Goal: Contribute content: Contribute content

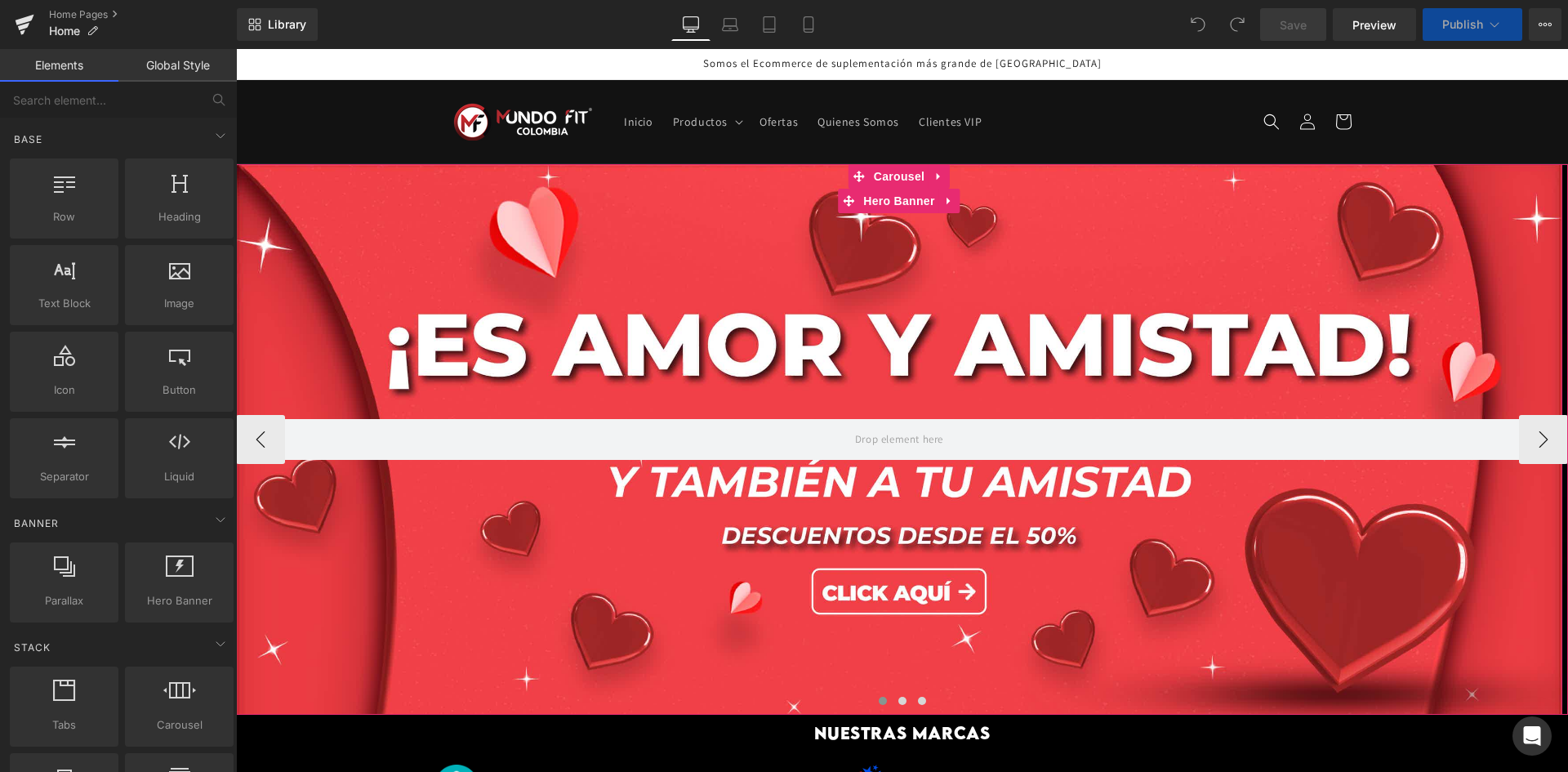
click at [620, 352] on div at bounding box center [899, 439] width 1326 height 551
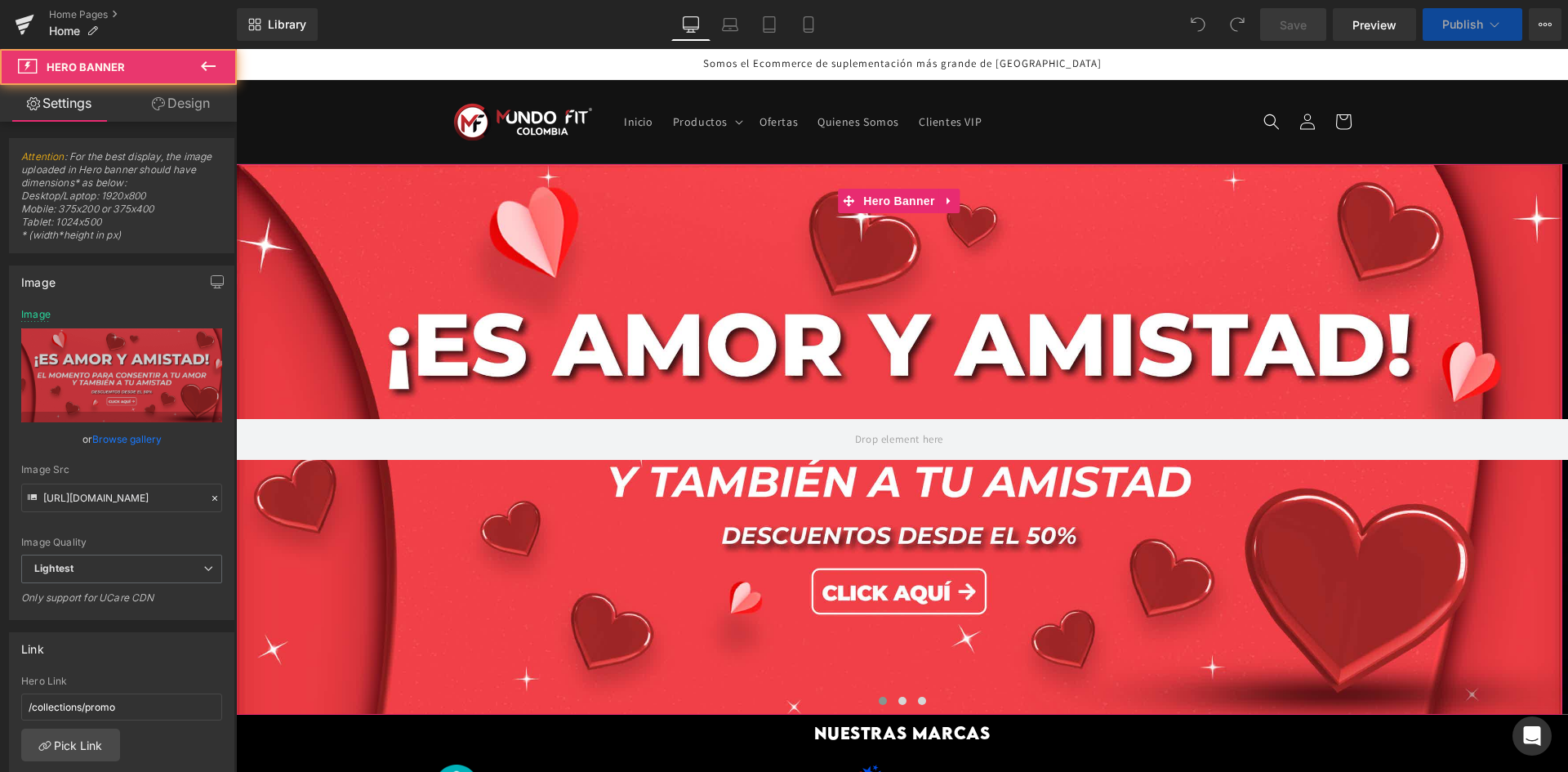
click at [107, 438] on link "Browse gallery" at bounding box center [127, 439] width 70 height 29
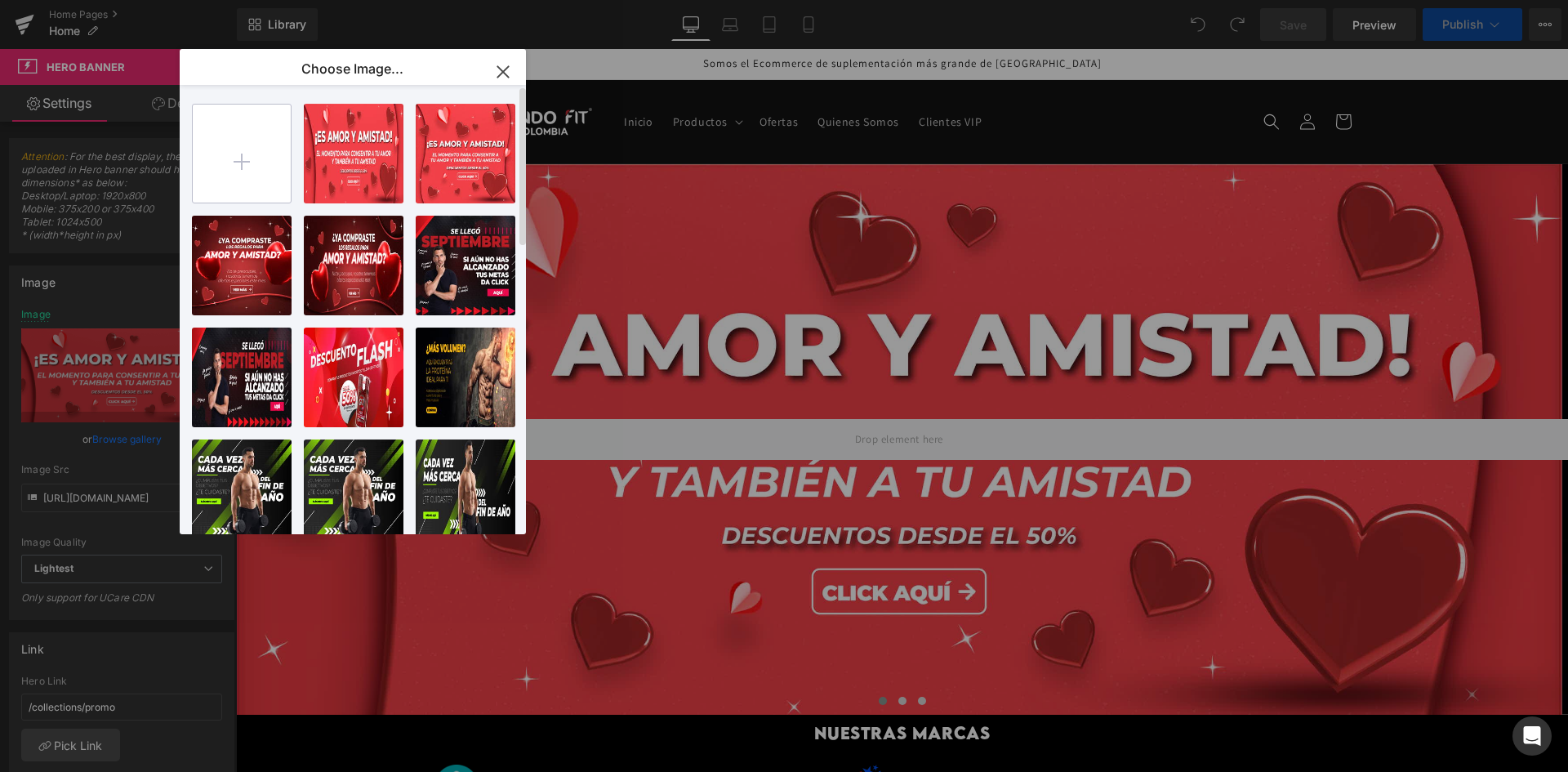
click at [257, 152] on input "file" at bounding box center [241, 153] width 98 height 98
click at [267, 169] on input "file" at bounding box center [241, 153] width 98 height 98
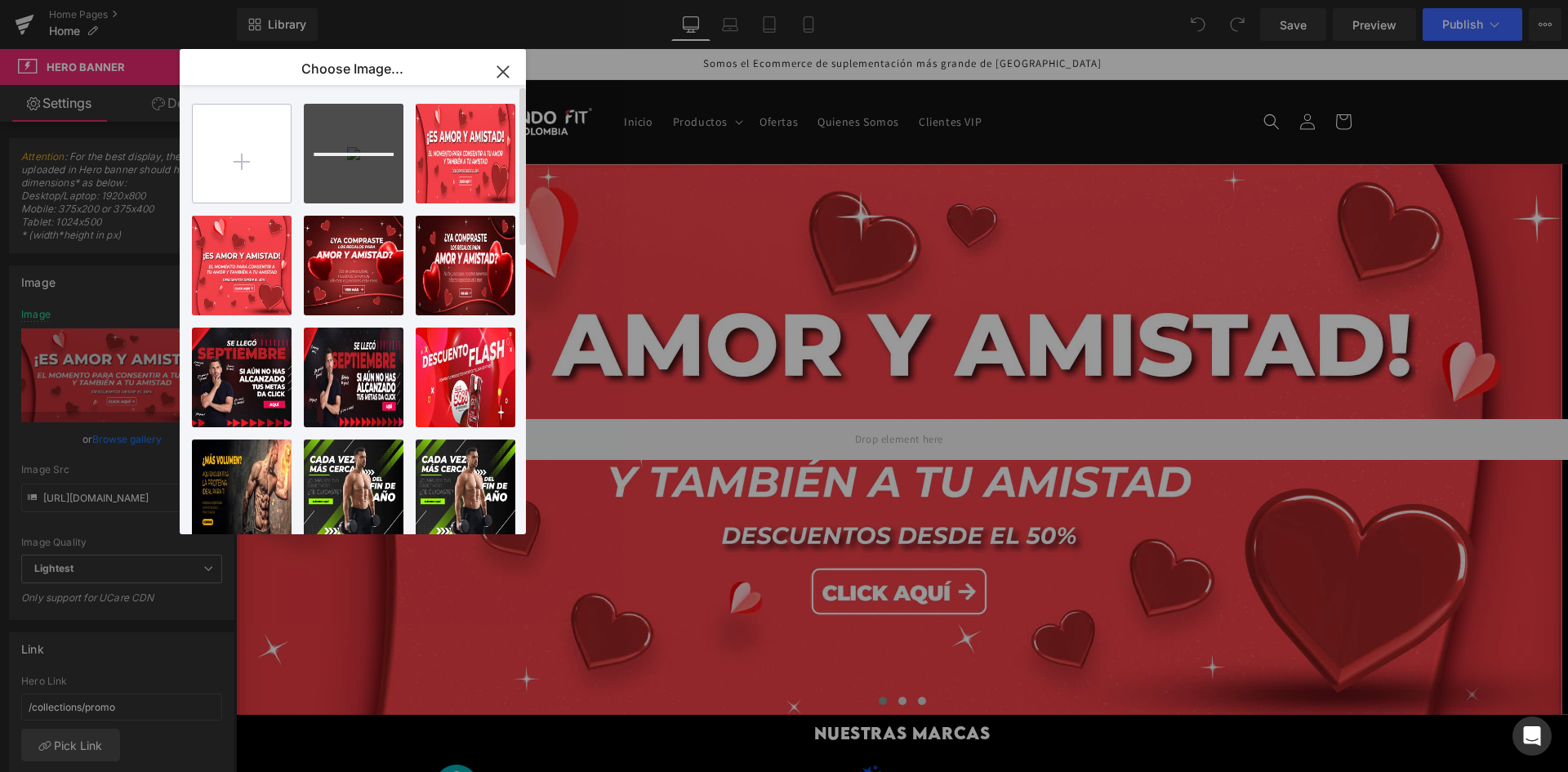
click at [216, 171] on input "file" at bounding box center [241, 153] width 98 height 98
type input "C:\fakepath\BANNER amor y amistad3-03.jpg"
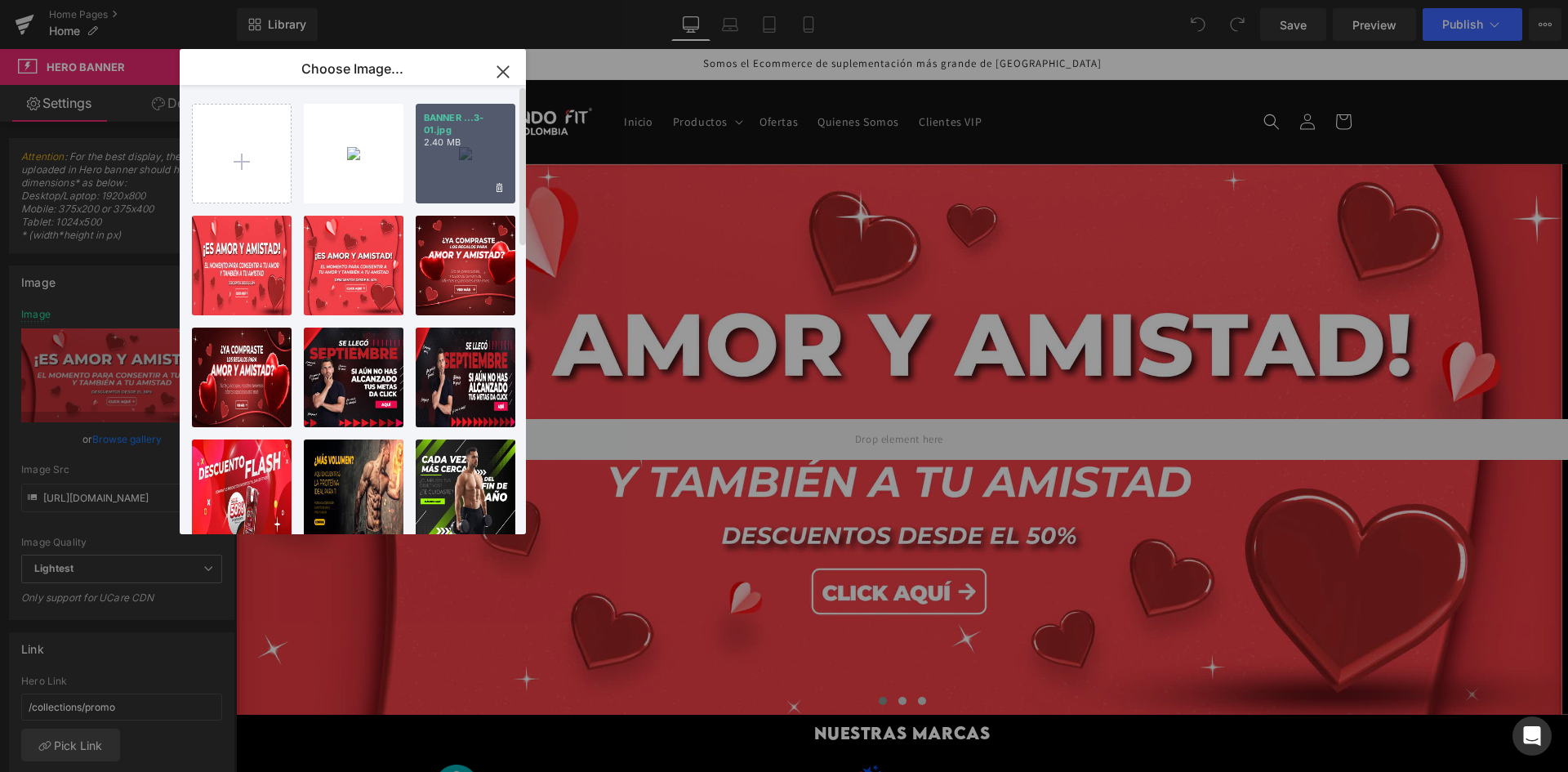
click at [457, 147] on p "2.40 MB" at bounding box center [466, 142] width 83 height 12
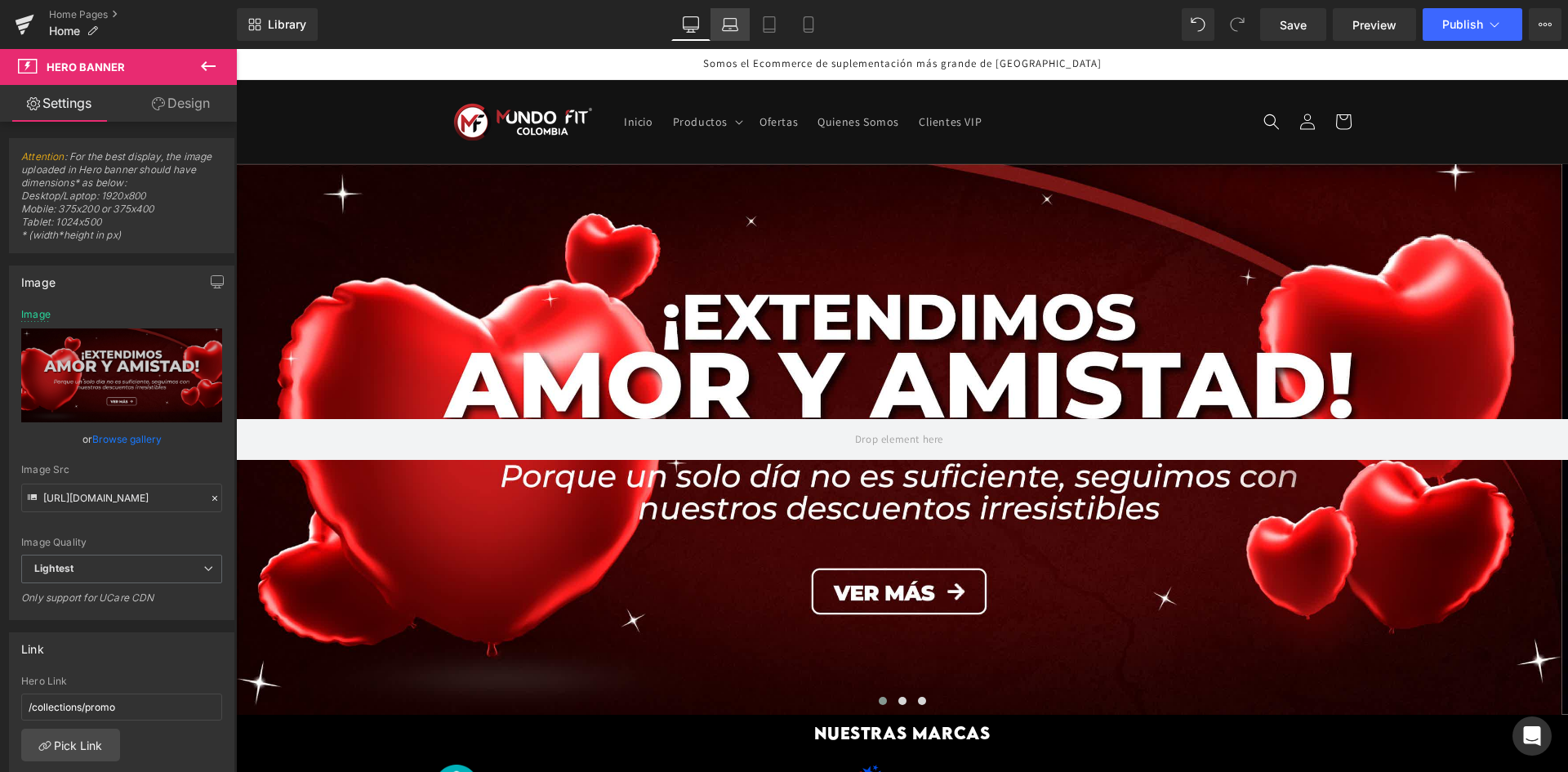
drag, startPoint x: 717, startPoint y: 34, endPoint x: 150, endPoint y: 157, distance: 580.2
click at [717, 34] on link "Laptop" at bounding box center [730, 25] width 39 height 32
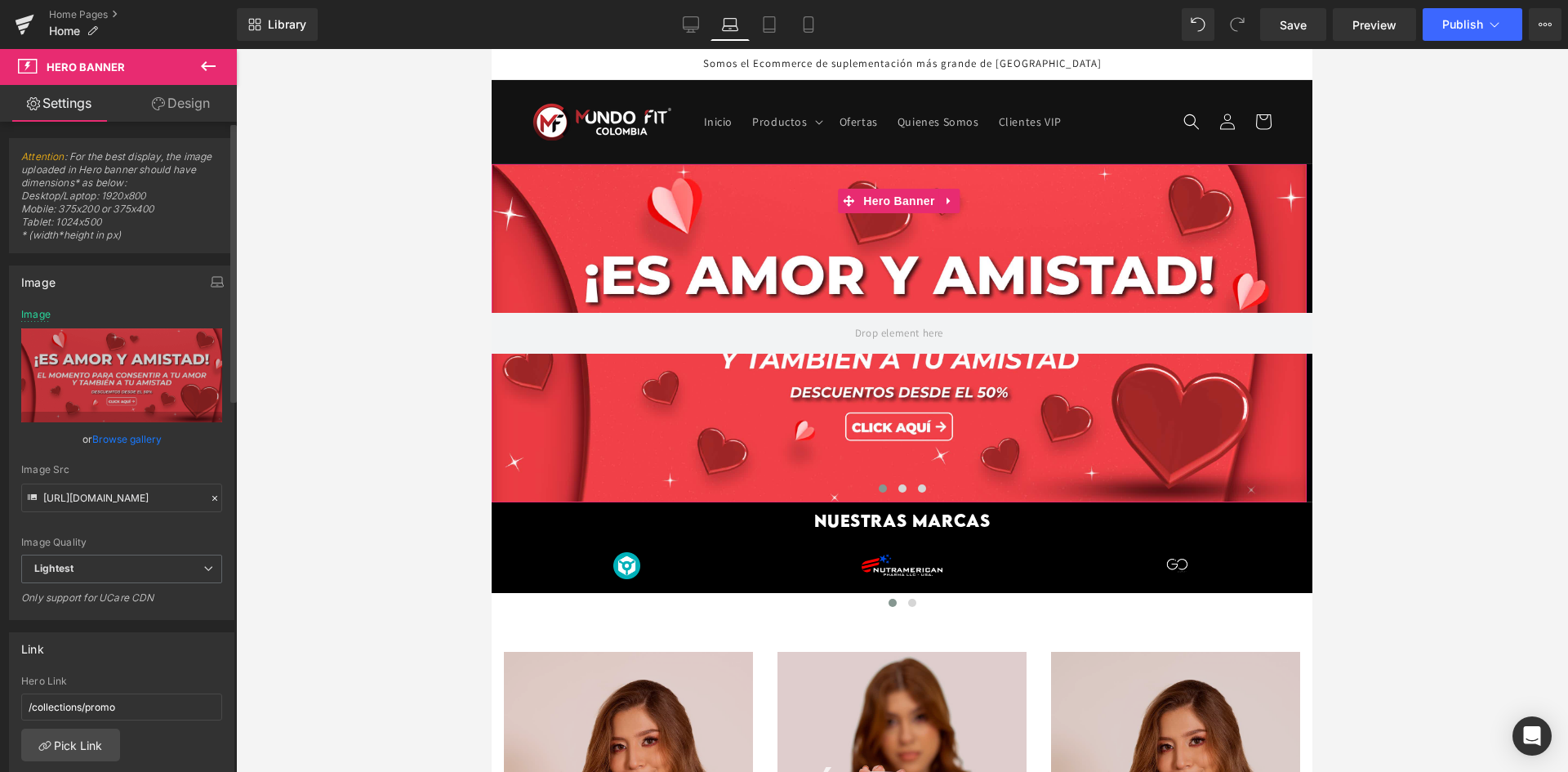
click at [151, 444] on link "Browse gallery" at bounding box center [127, 439] width 70 height 29
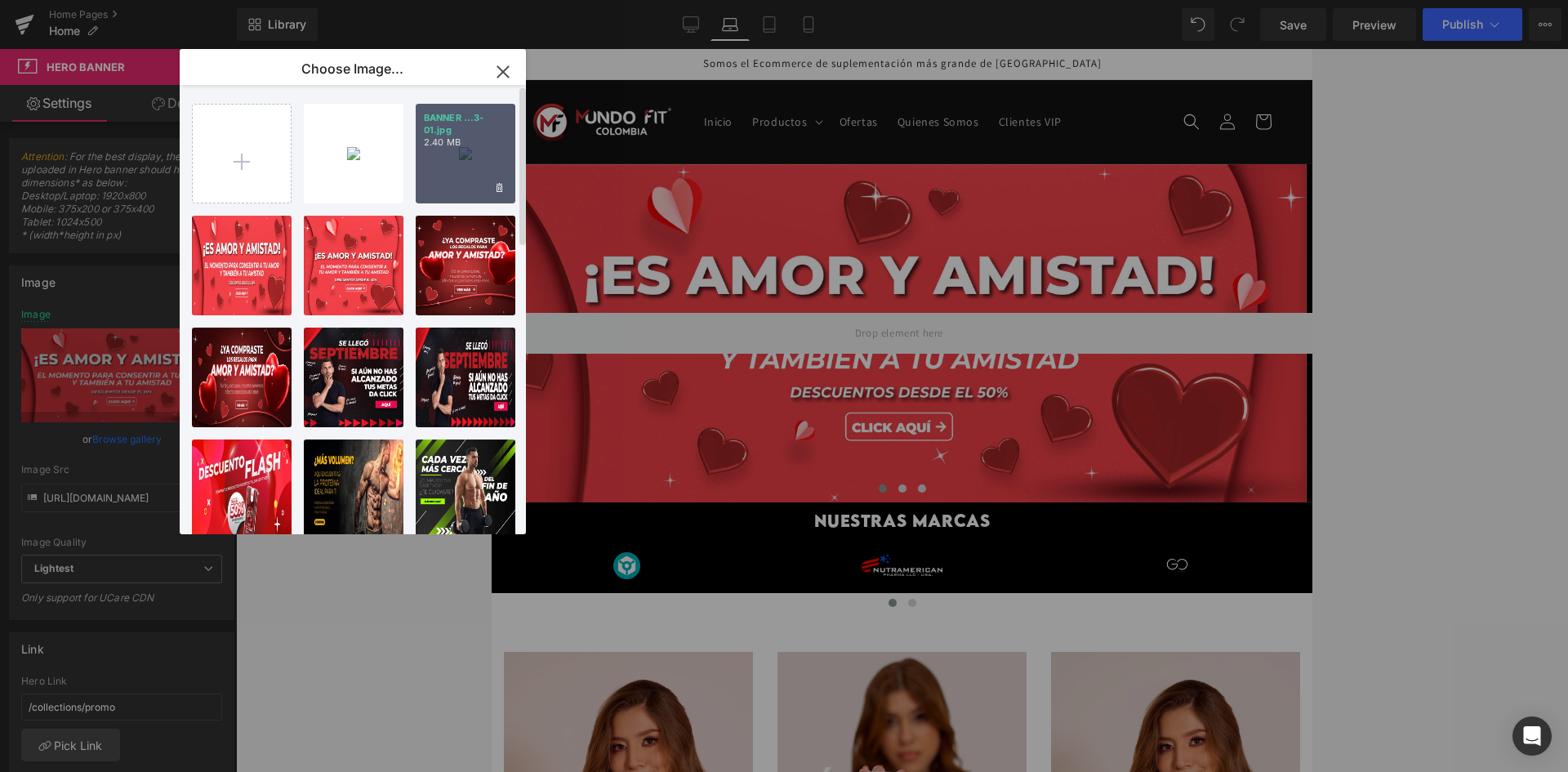
click at [458, 174] on div "BANNER ...3-01.jpg 2.40 MB" at bounding box center [465, 153] width 100 height 100
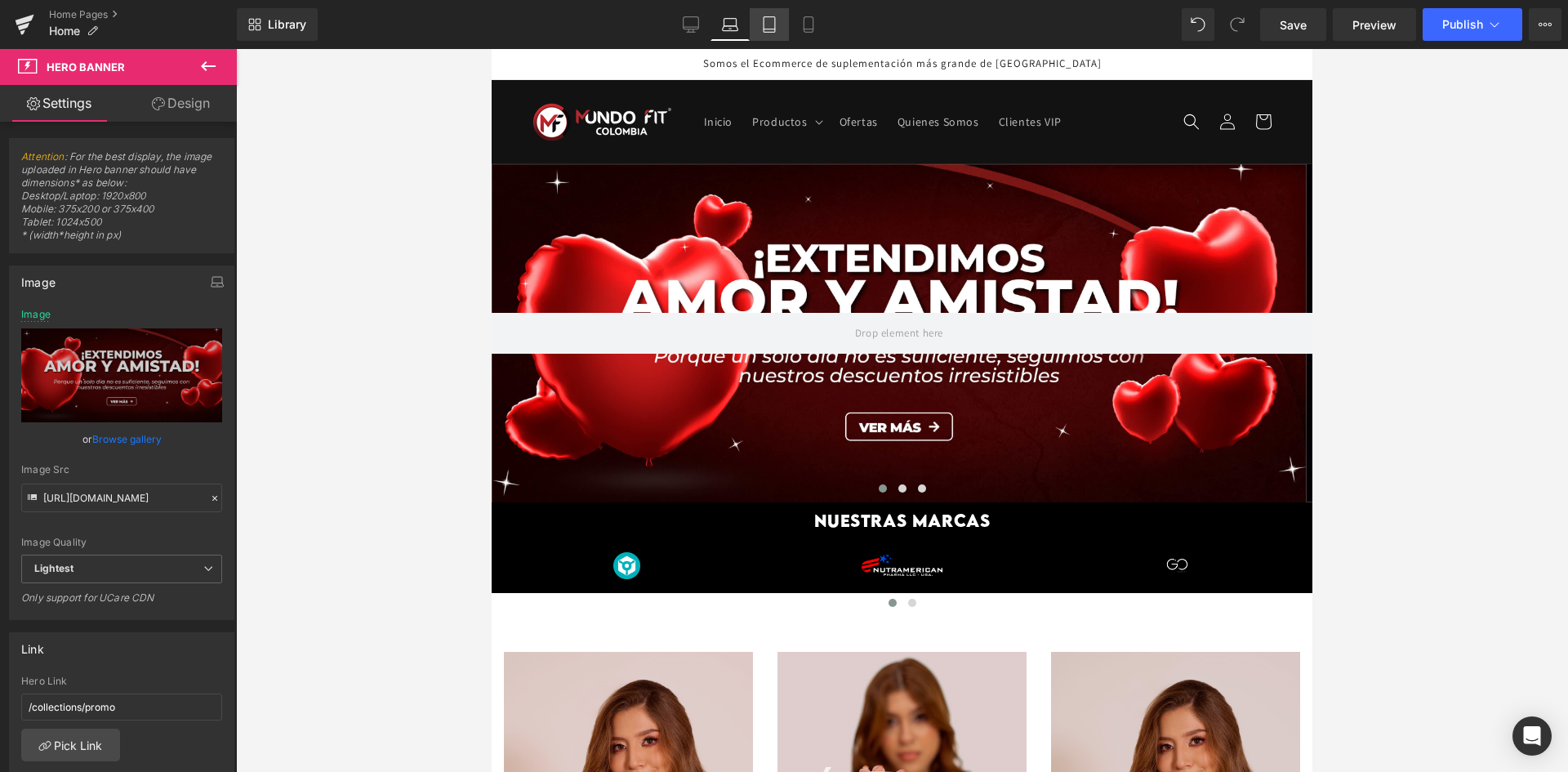
click at [776, 37] on link "Tablet" at bounding box center [770, 25] width 39 height 32
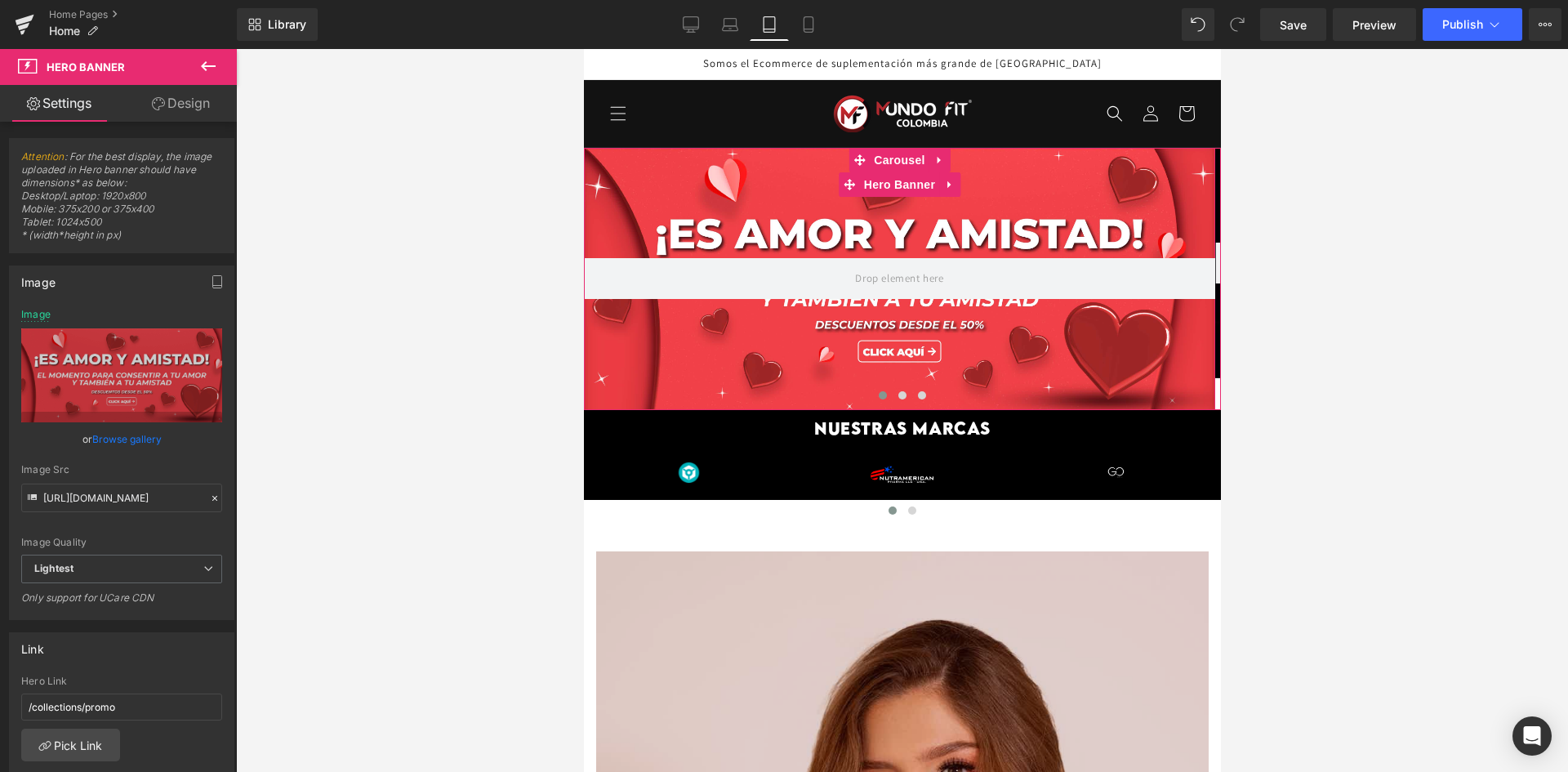
click at [695, 364] on div at bounding box center [899, 279] width 632 height 262
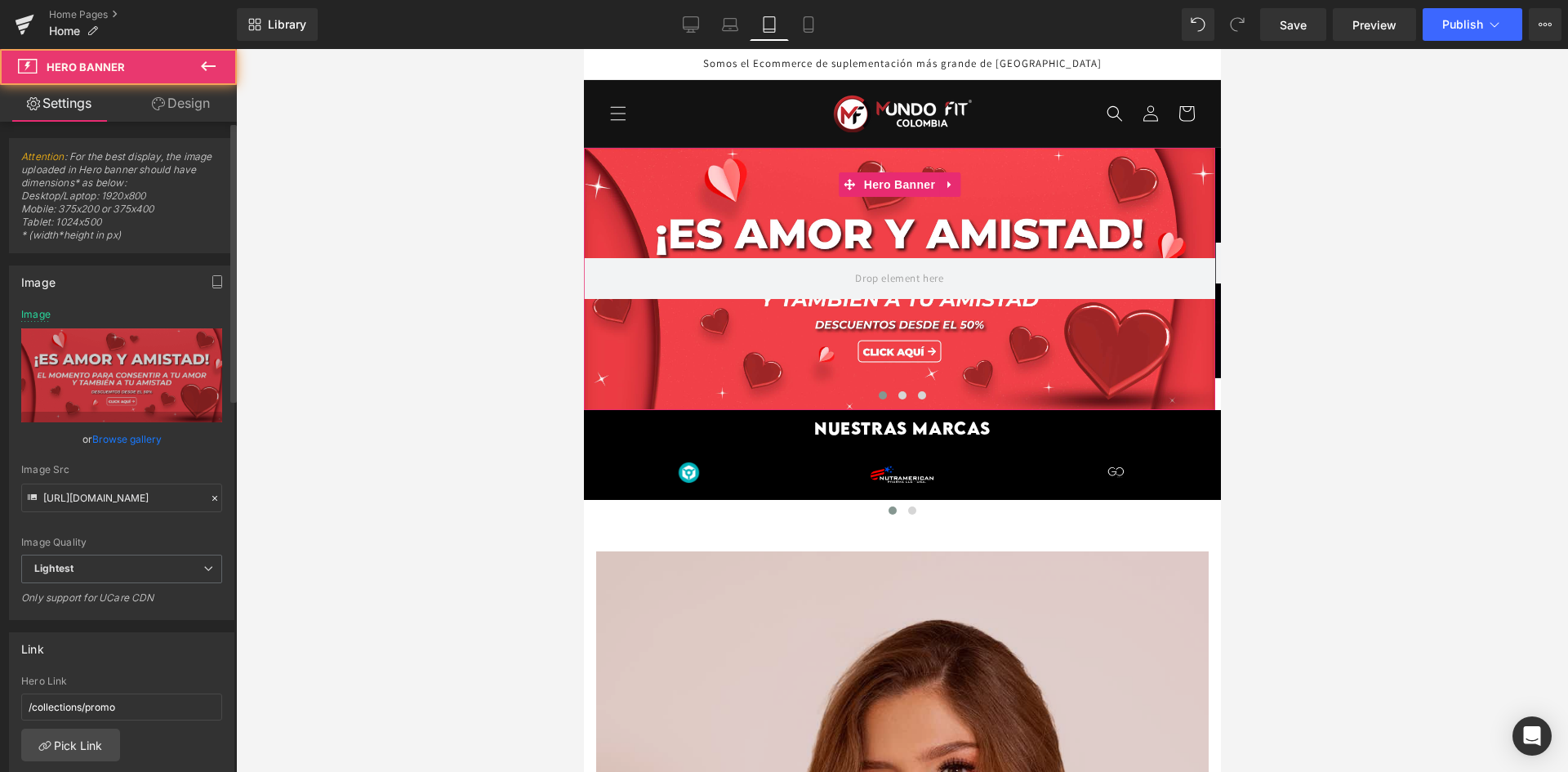
click at [151, 430] on link "Browse gallery" at bounding box center [127, 439] width 70 height 29
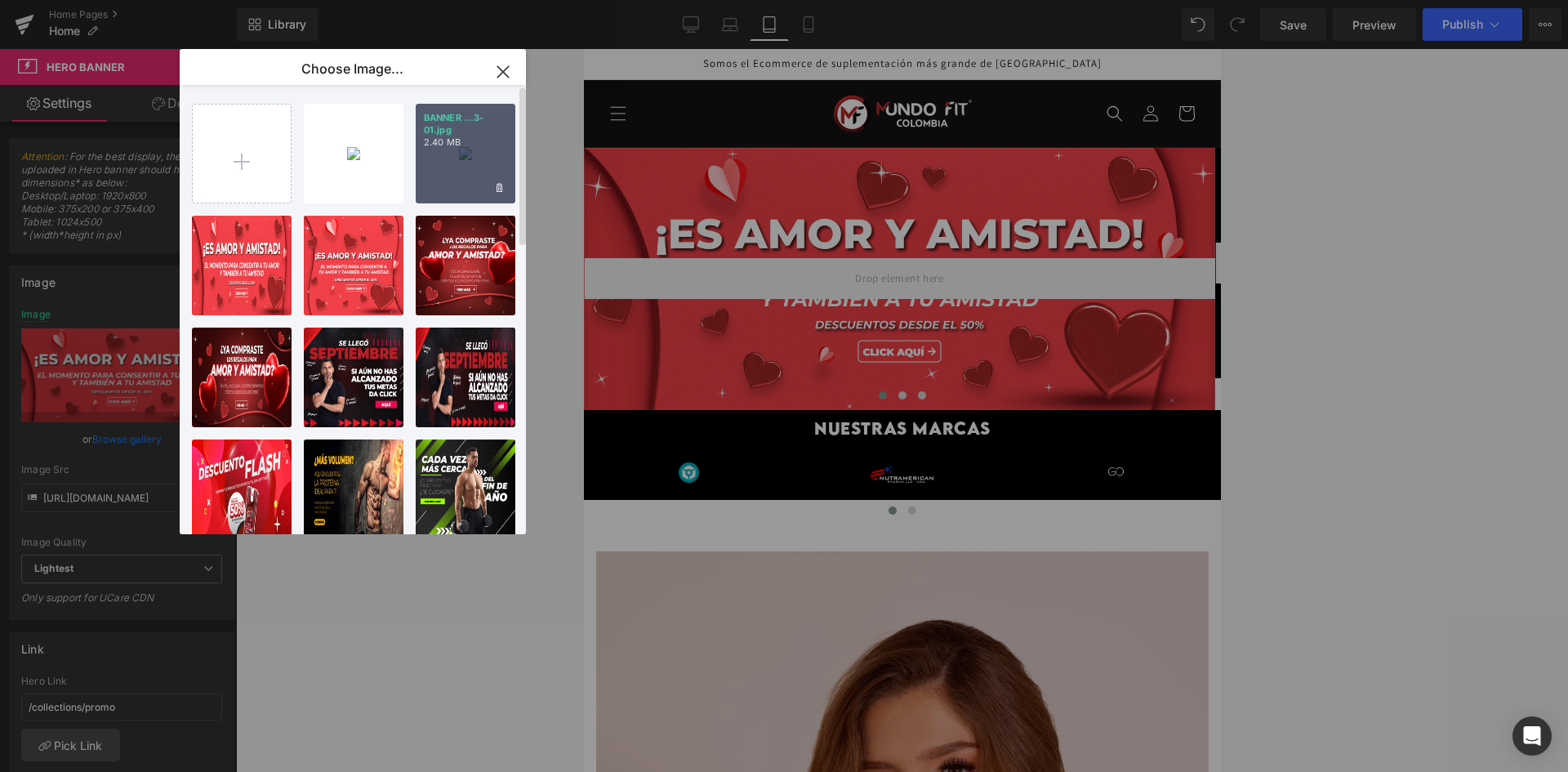
click at [450, 168] on div "BANNER ...3-01.jpg 2.40 MB" at bounding box center [465, 153] width 100 height 100
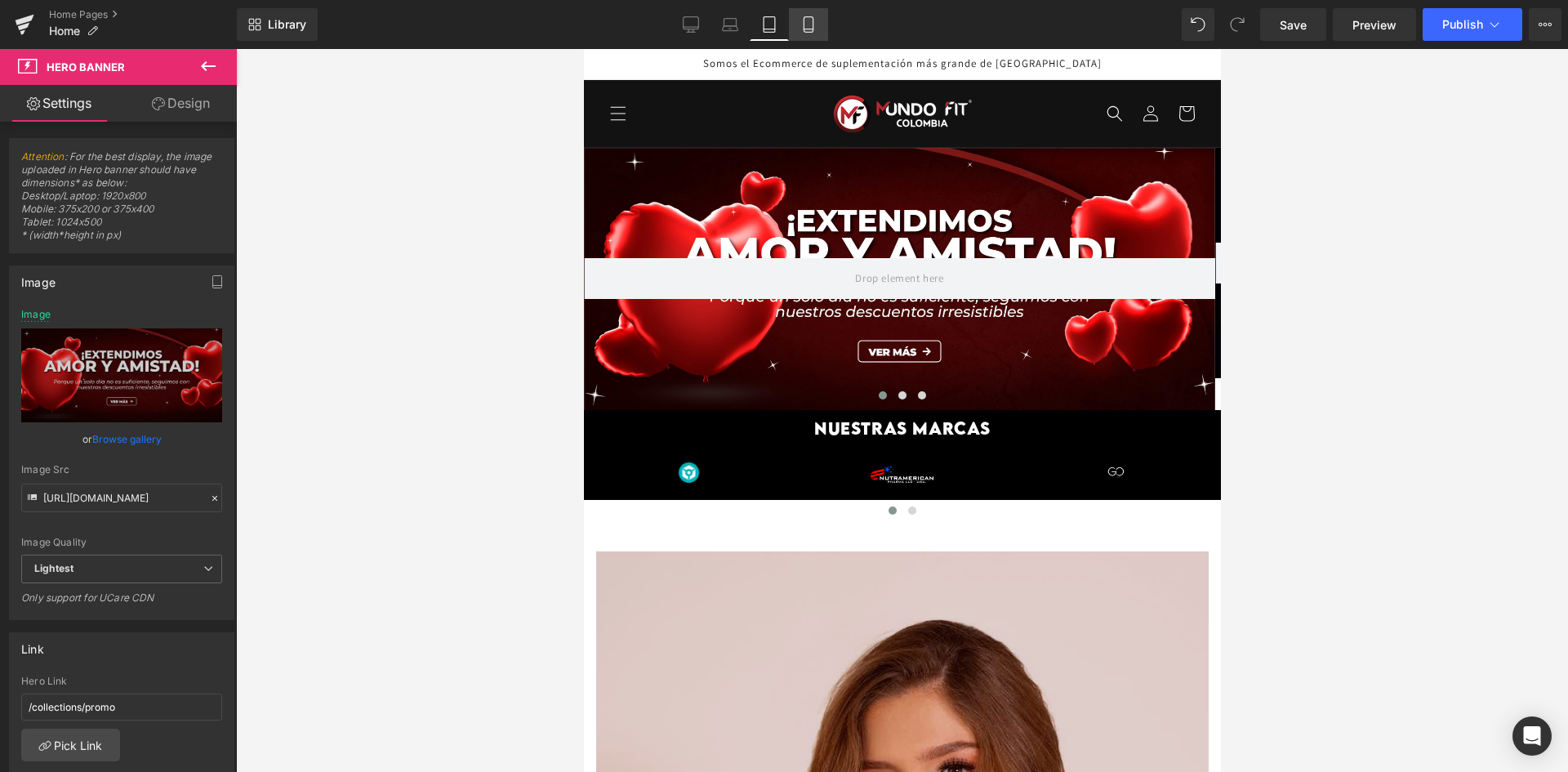
click at [808, 24] on icon at bounding box center [808, 24] width 16 height 16
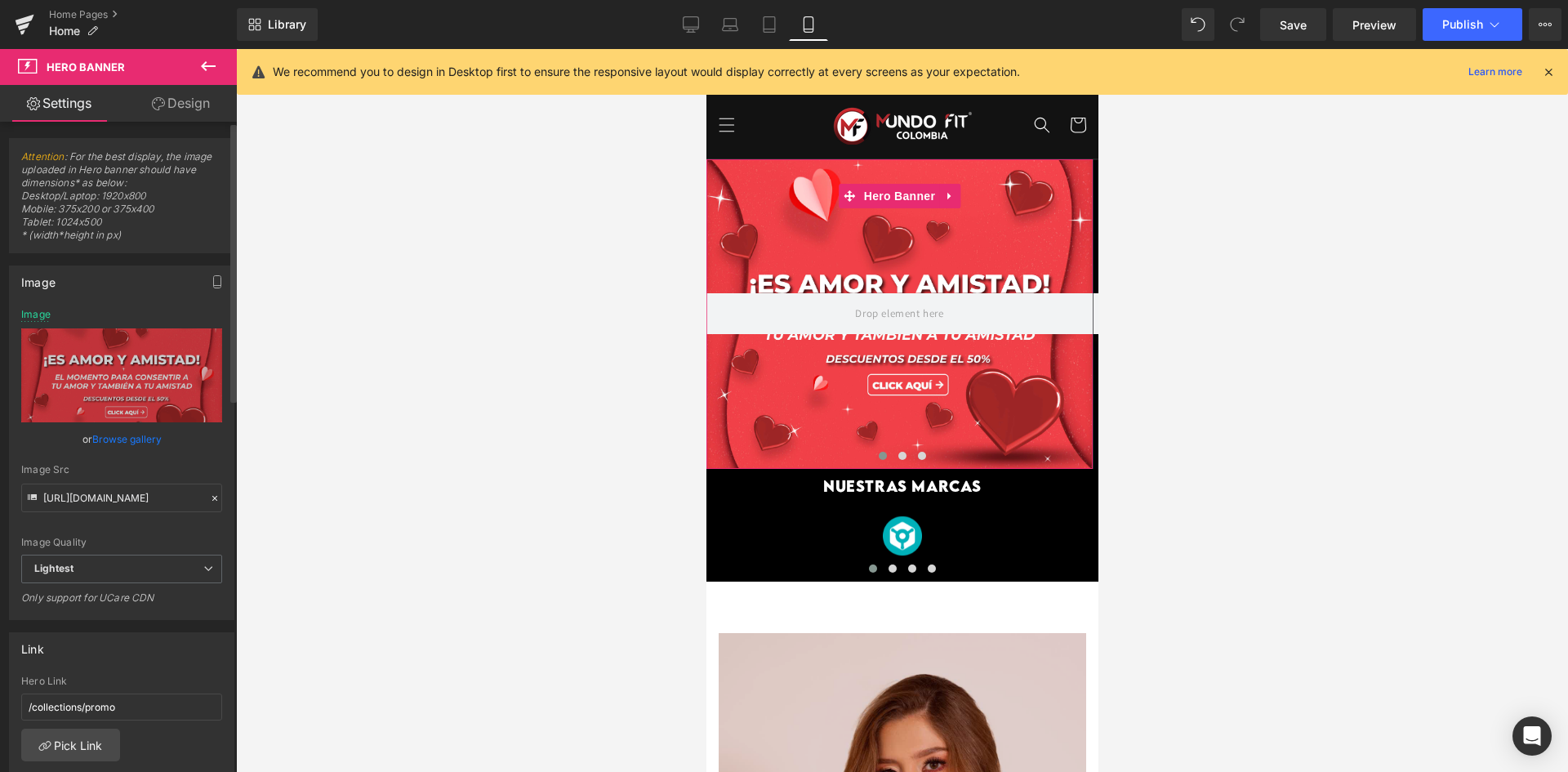
click at [117, 433] on link "Browse gallery" at bounding box center [127, 439] width 70 height 29
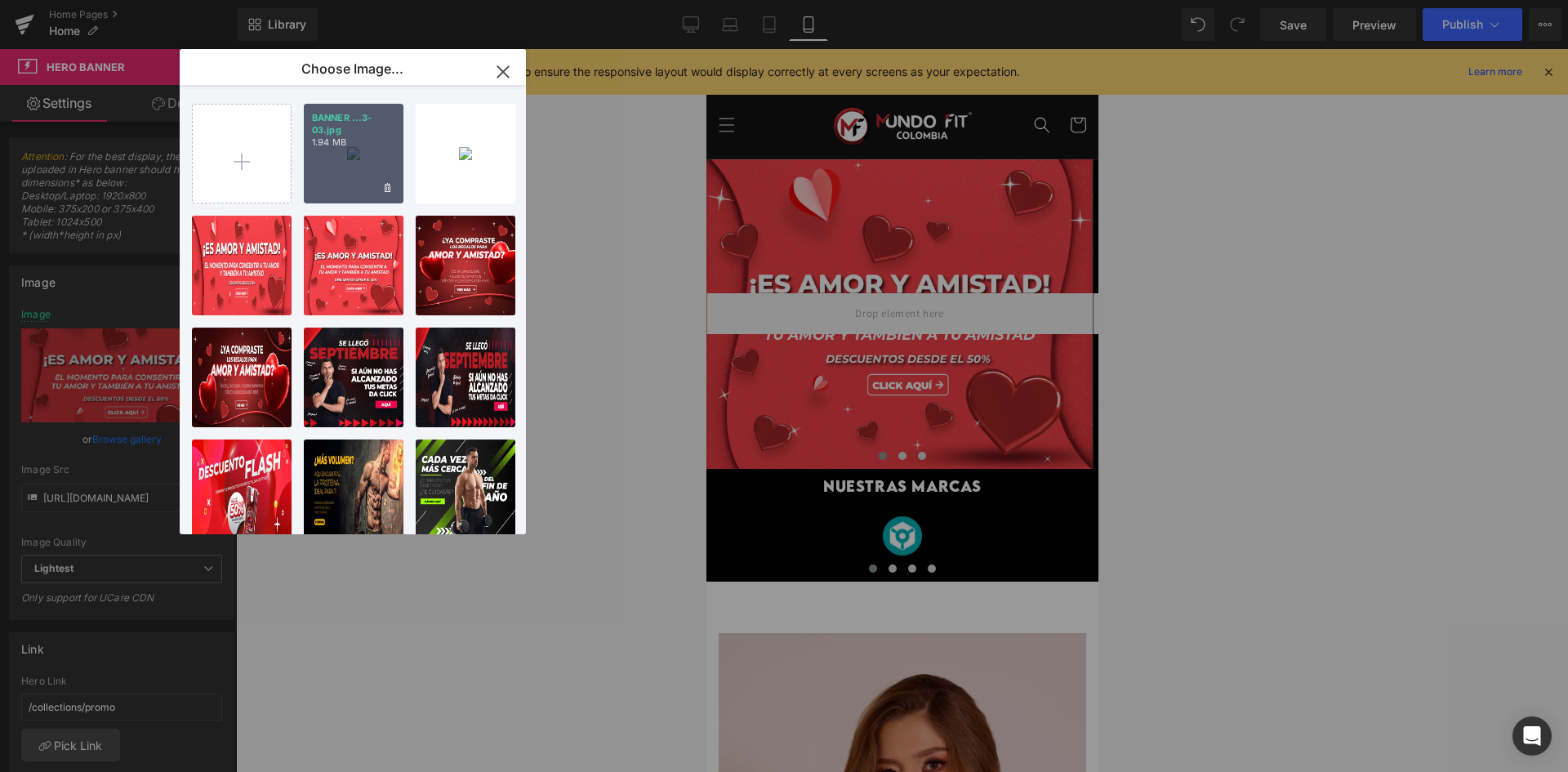
click at [358, 180] on div "BANNER ...3-03.jpg 1.94 MB" at bounding box center [353, 153] width 100 height 100
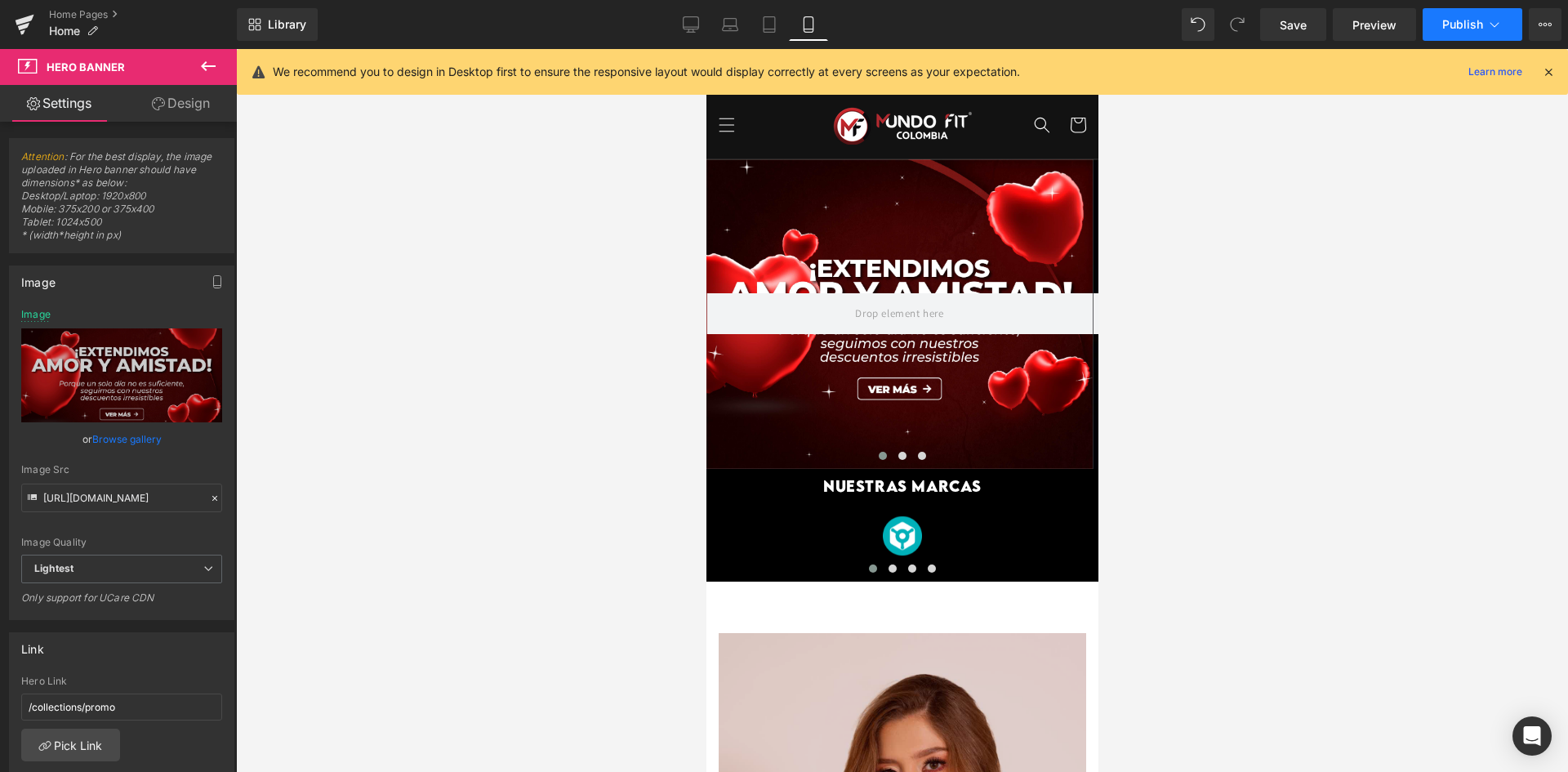
click at [1483, 30] on button "Publish" at bounding box center [1472, 25] width 100 height 32
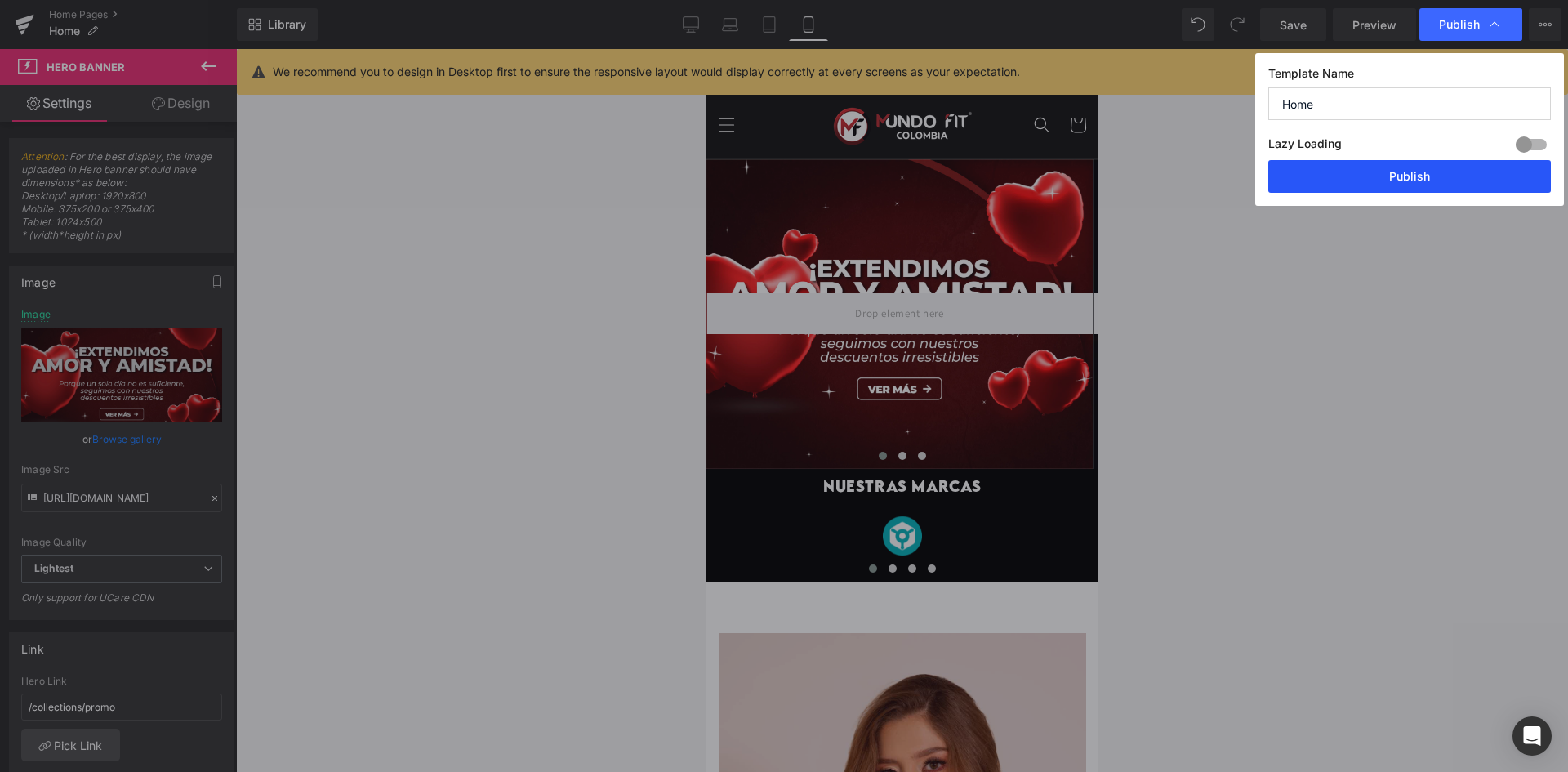
click at [1371, 185] on button "Publish" at bounding box center [1410, 176] width 283 height 32
